Goal: Task Accomplishment & Management: Manage account settings

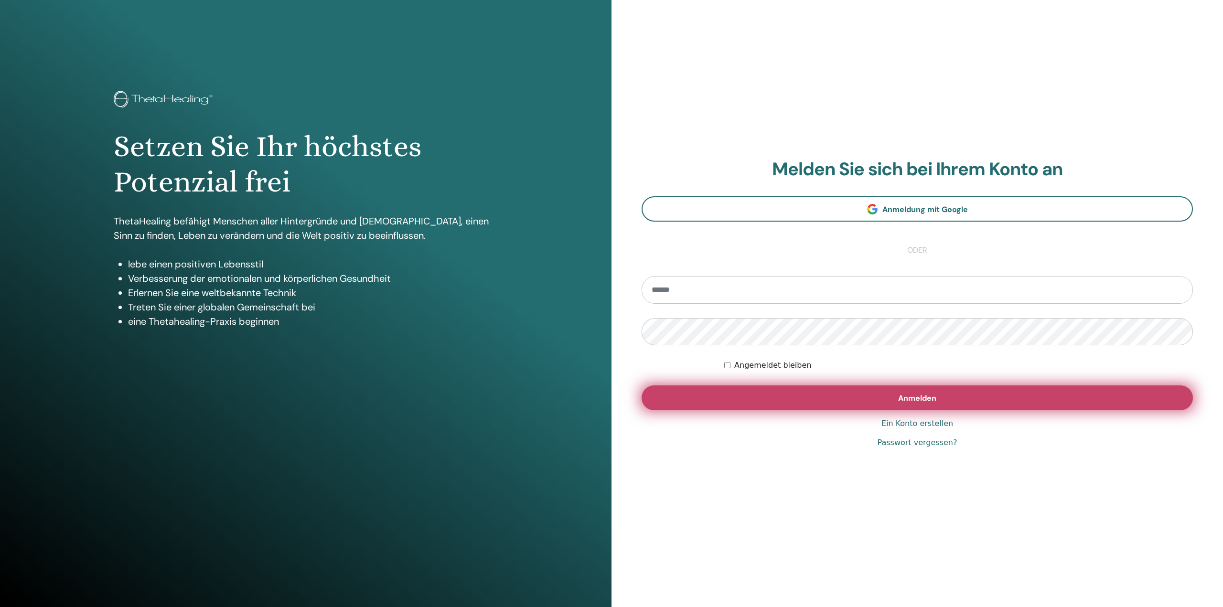
type input "**********"
click at [925, 401] on span "Anmelden" at bounding box center [917, 398] width 38 height 10
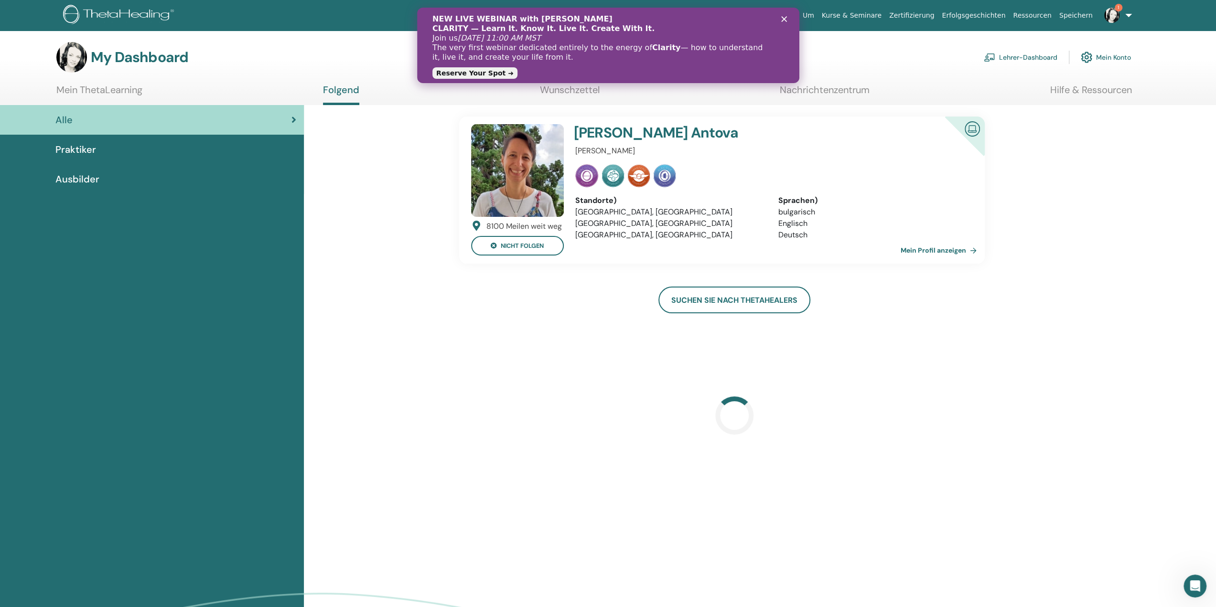
click at [1035, 57] on link "Lehrer-Dashboard" at bounding box center [1021, 57] width 74 height 21
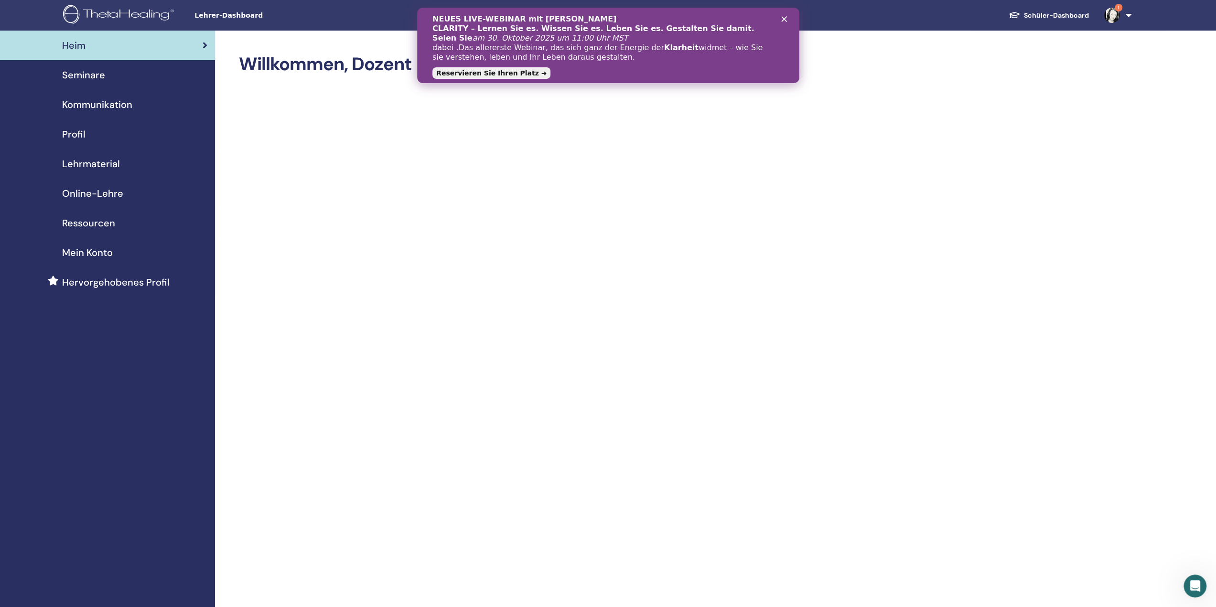
click at [93, 77] on font "Seminare" at bounding box center [83, 75] width 43 height 12
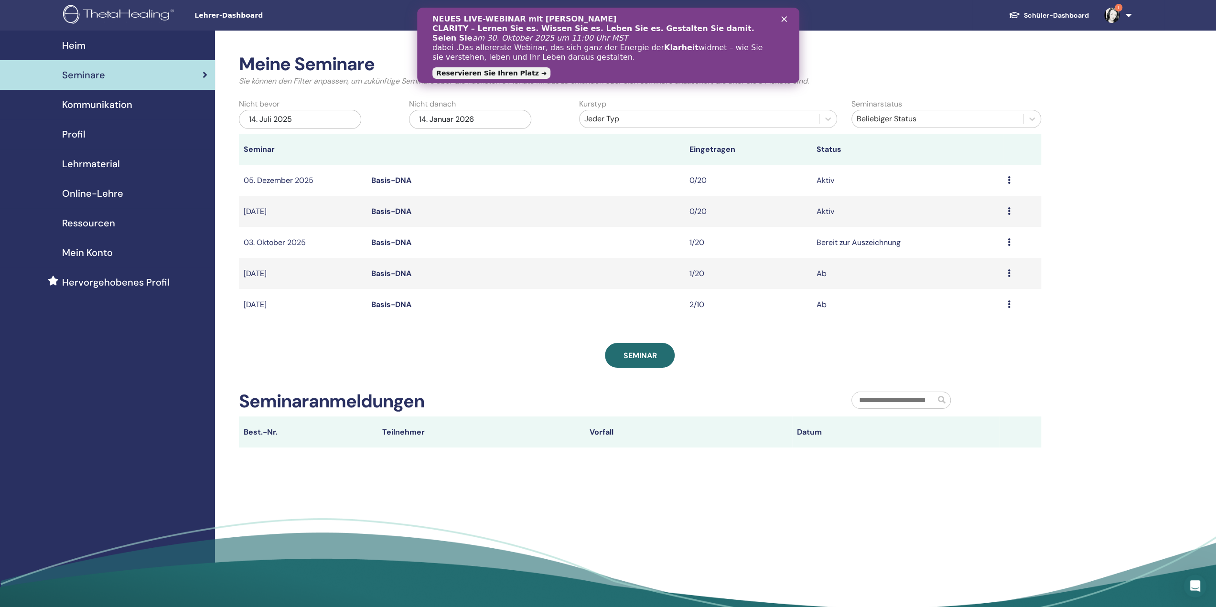
click at [395, 242] on font "Basis-DNA" at bounding box center [391, 242] width 40 height 10
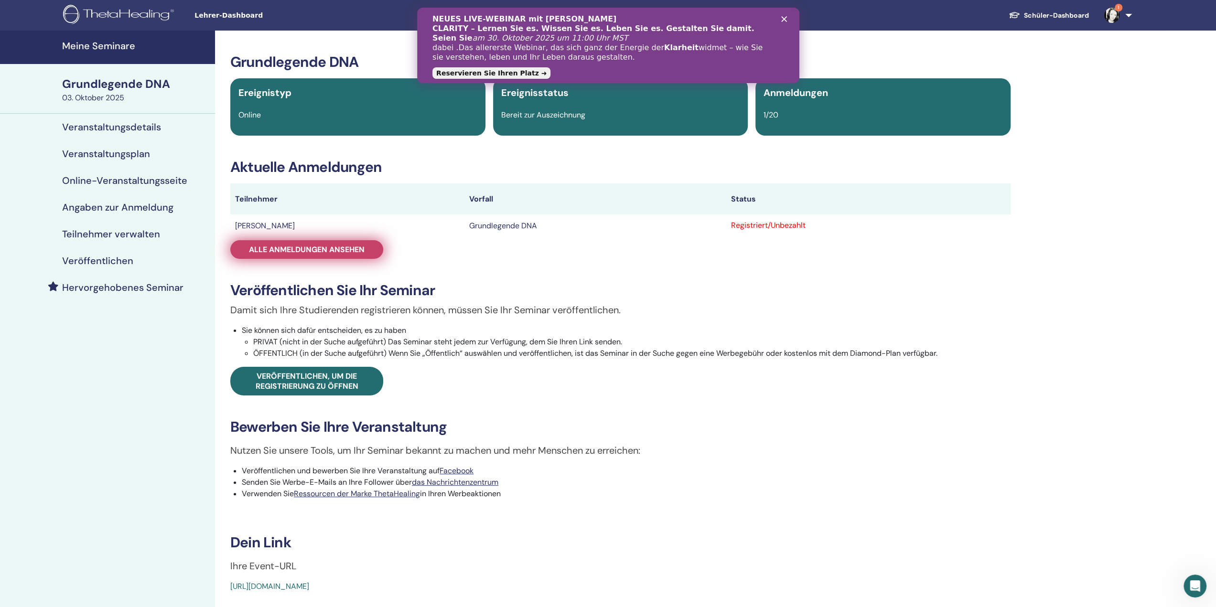
click at [342, 248] on font "Alle Anmeldungen ansehen" at bounding box center [307, 250] width 116 height 10
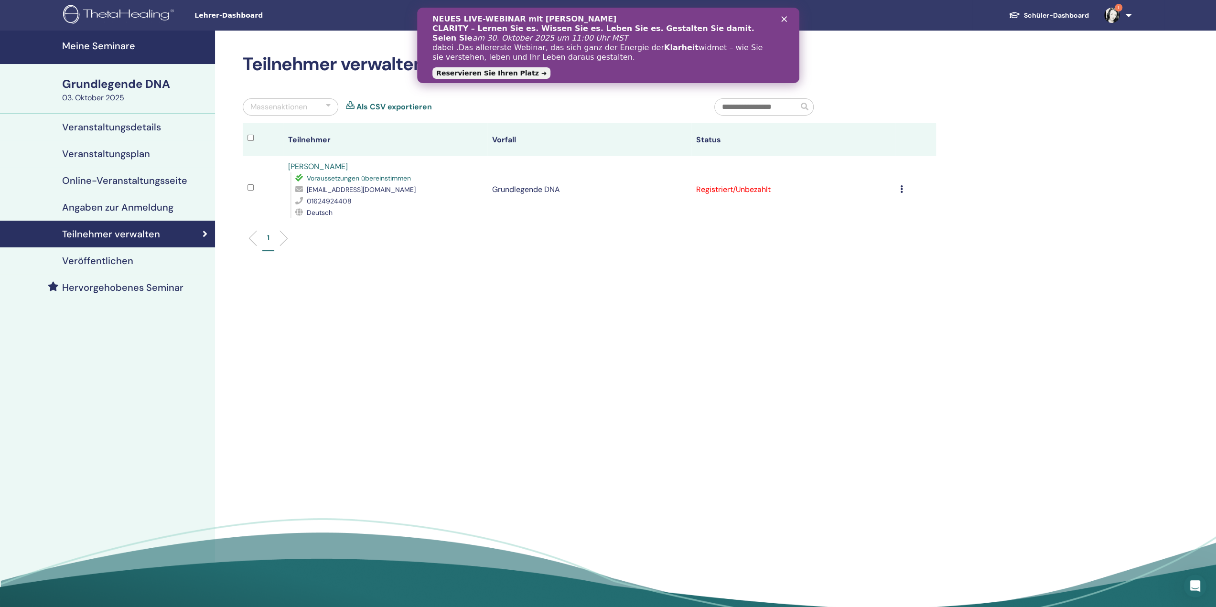
click at [736, 191] on td "Registriert/Unbezahlt" at bounding box center [793, 189] width 204 height 67
click at [901, 188] on icon at bounding box center [901, 189] width 3 height 8
click at [854, 221] on font "Als bezahlte" at bounding box center [837, 224] width 43 height 10
click at [901, 190] on icon at bounding box center [901, 189] width 3 height 8
click at [889, 291] on font "Zertifikat herunterladen" at bounding box center [857, 289] width 83 height 10
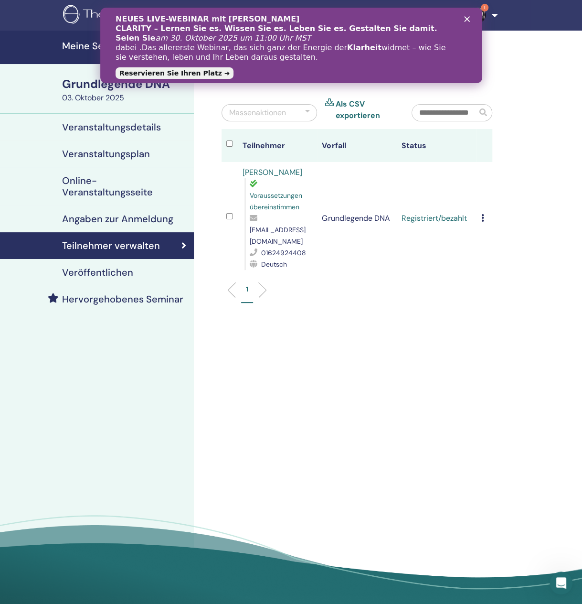
click at [467, 22] on icon "Schließen" at bounding box center [467, 19] width 6 height 6
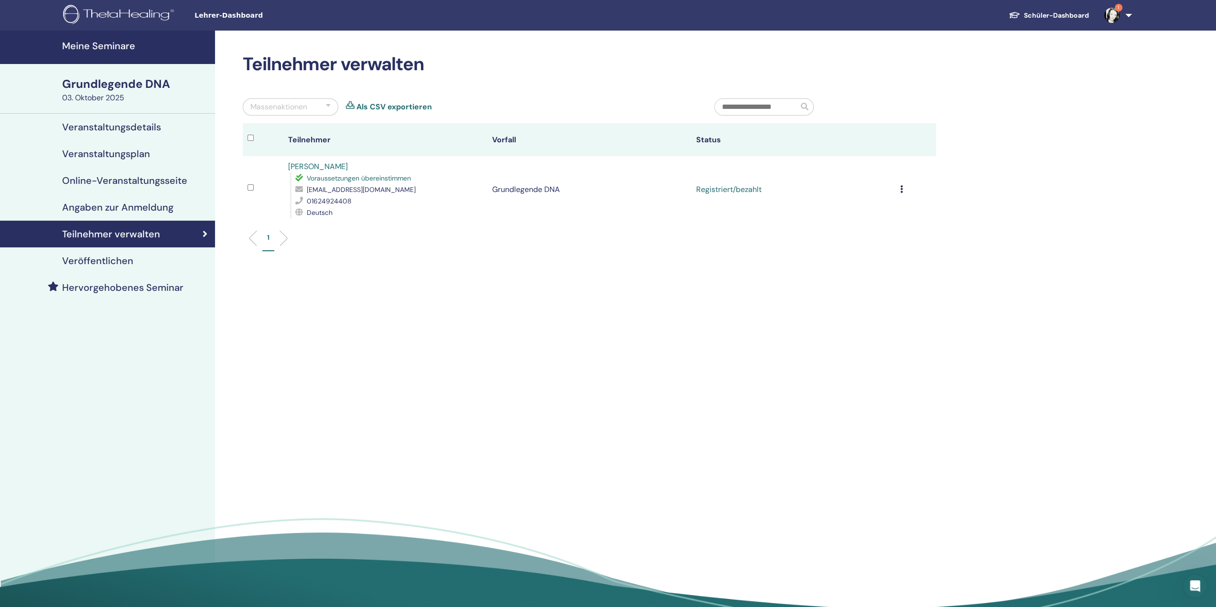
drag, startPoint x: 577, startPoint y: 514, endPoint x: 1057, endPoint y: 422, distance: 488.5
click at [1057, 422] on div "Meine Seminare Grundlegende DNA 03. Oktober 2025 Veranstaltungsdetails Veransta…" at bounding box center [608, 322] width 1216 height 583
click at [1117, 13] on img at bounding box center [1111, 15] width 15 height 15
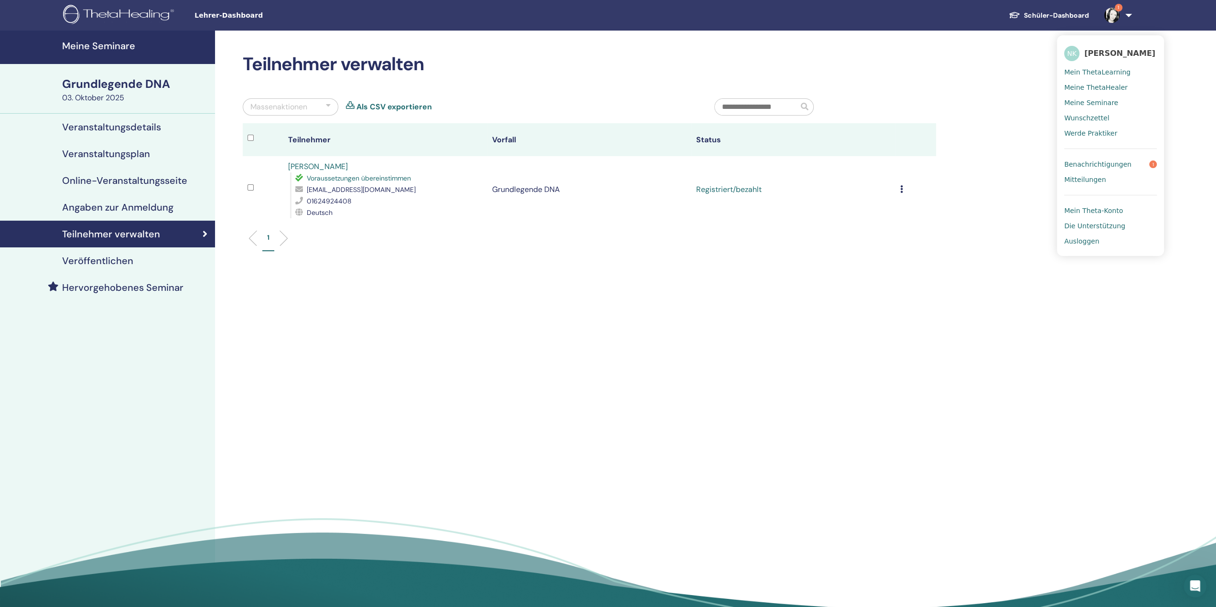
click at [1119, 166] on font "Benachrichtigungen" at bounding box center [1097, 165] width 67 height 8
